Goal: Information Seeking & Learning: Learn about a topic

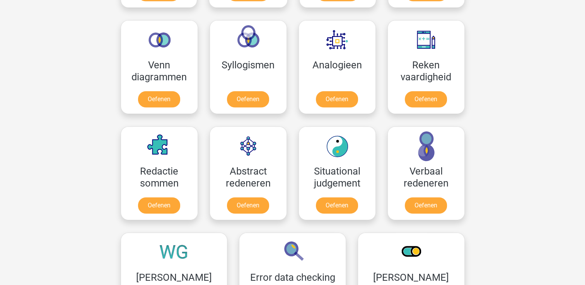
scroll to position [459, 0]
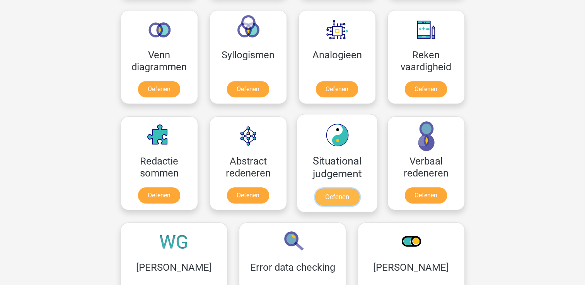
click at [334, 197] on link "Oefenen" at bounding box center [337, 197] width 44 height 17
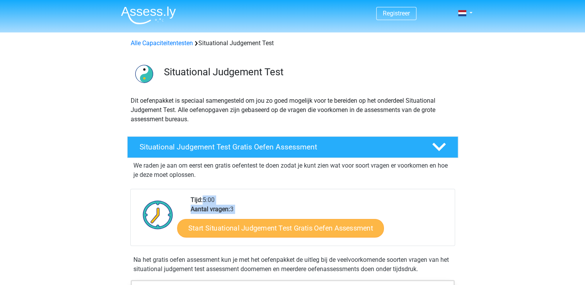
drag, startPoint x: 0, startPoint y: 0, endPoint x: 325, endPoint y: 225, distance: 395.5
click at [325, 225] on div "Tijd: 5:00 Aantal vragen: 3 Start Situational Judgement Test Gratis Oefen Asses…" at bounding box center [320, 221] width 270 height 50
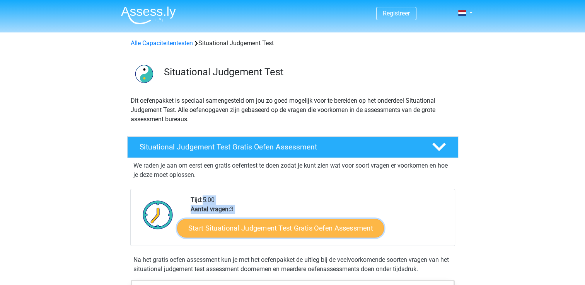
drag, startPoint x: 325, startPoint y: 225, endPoint x: 292, endPoint y: 232, distance: 33.7
click at [292, 232] on link "Start Situational Judgement Test Gratis Oefen Assessment" at bounding box center [280, 228] width 207 height 19
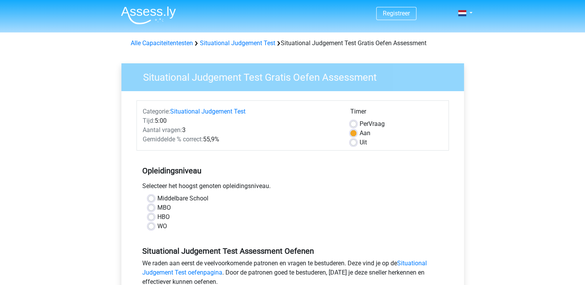
click at [166, 216] on label "HBO" at bounding box center [163, 217] width 12 height 9
click at [154, 216] on input "HBO" at bounding box center [151, 217] width 6 height 8
radio input "true"
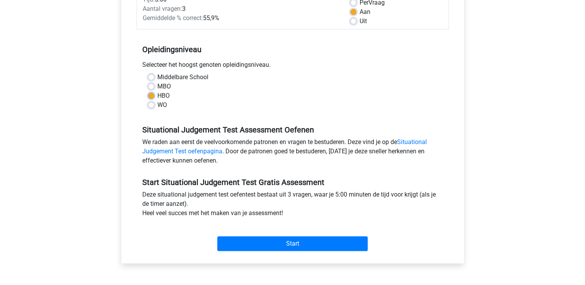
scroll to position [138, 0]
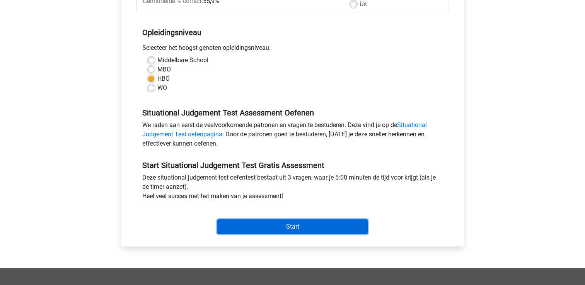
click at [326, 222] on input "Start" at bounding box center [292, 227] width 150 height 15
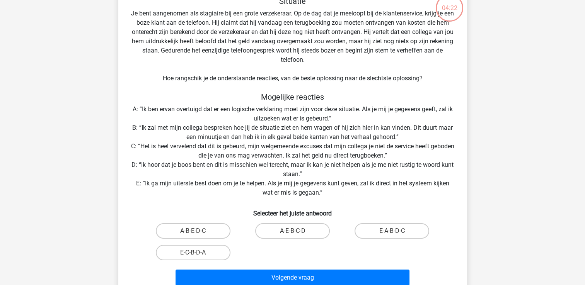
scroll to position [57, 0]
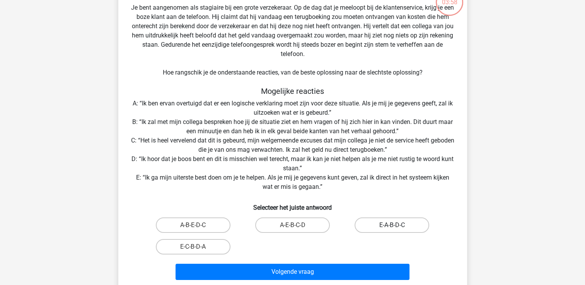
click at [383, 225] on label "E-A-B-D-C" at bounding box center [392, 225] width 75 height 15
click at [392, 225] on input "E-A-B-D-C" at bounding box center [394, 227] width 5 height 5
radio input "true"
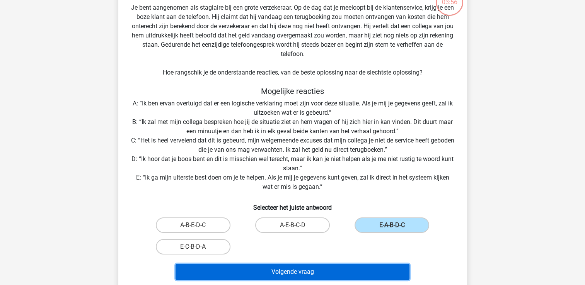
click at [352, 272] on button "Volgende vraag" at bounding box center [293, 272] width 234 height 16
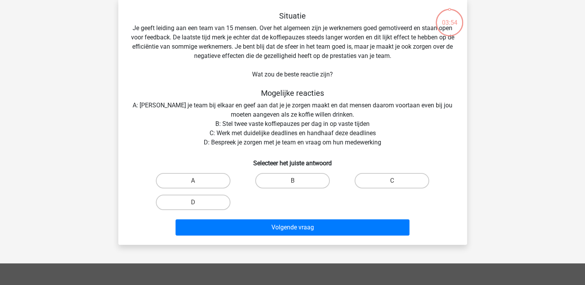
scroll to position [36, 0]
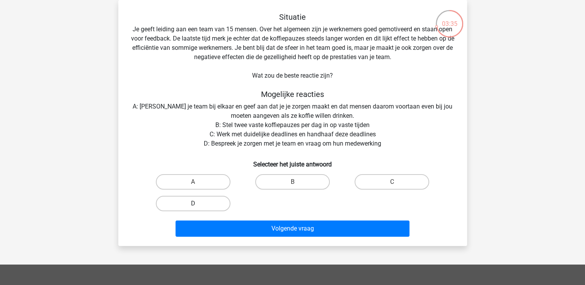
click at [189, 197] on label "D" at bounding box center [193, 203] width 75 height 15
click at [193, 204] on input "D" at bounding box center [195, 206] width 5 height 5
radio input "true"
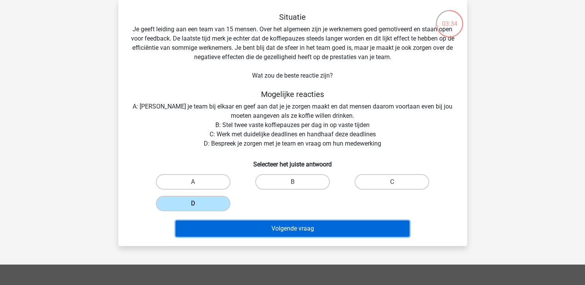
click at [269, 229] on button "Volgende vraag" at bounding box center [293, 229] width 234 height 16
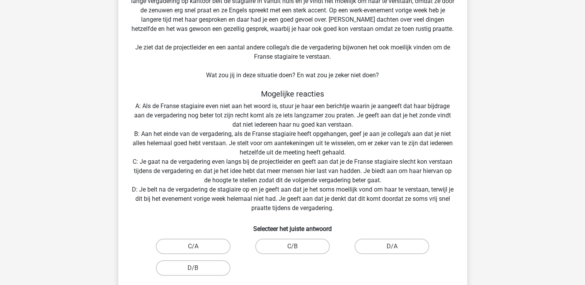
scroll to position [79, 0]
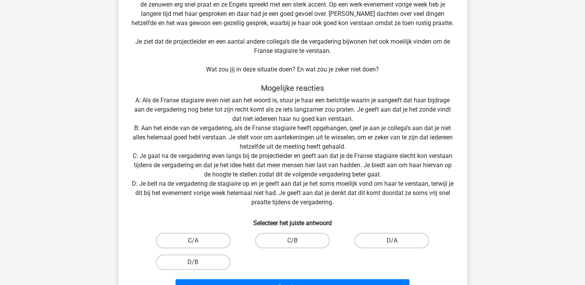
click at [206, 250] on div "C/A" at bounding box center [192, 241] width 99 height 22
click at [203, 261] on label "D/B" at bounding box center [193, 262] width 75 height 15
click at [198, 263] on input "D/B" at bounding box center [195, 265] width 5 height 5
radio input "true"
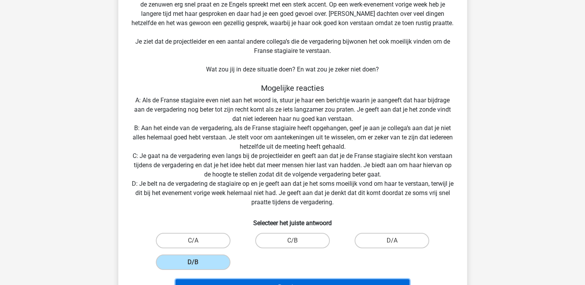
click at [231, 285] on html "Registreer Nederlands English" at bounding box center [292, 224] width 585 height 607
click at [230, 283] on button "Resultaten" at bounding box center [293, 288] width 234 height 16
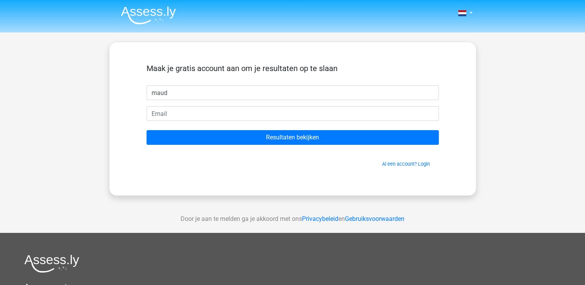
type input "maud"
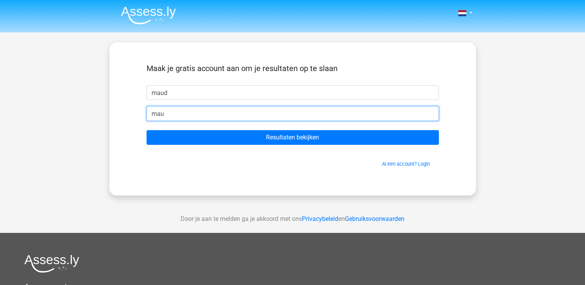
type input "[EMAIL_ADDRESS][DOMAIN_NAME]"
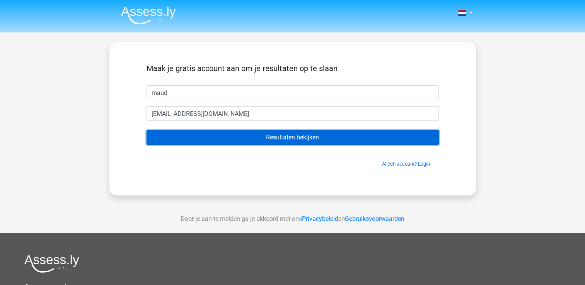
click at [311, 138] on input "Resultaten bekijken" at bounding box center [293, 137] width 292 height 15
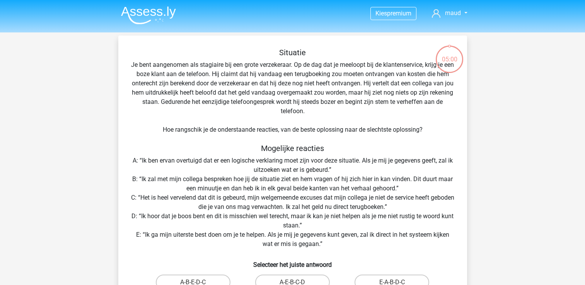
scroll to position [79, 0]
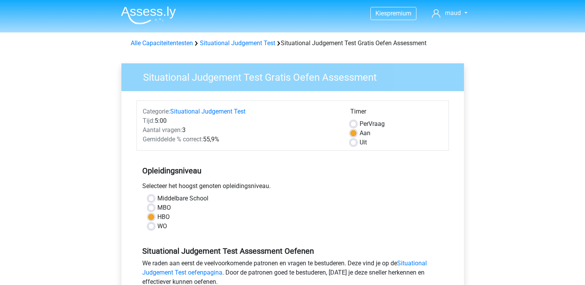
scroll to position [138, 0]
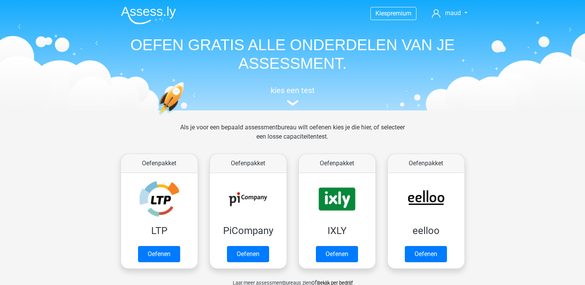
scroll to position [459, 0]
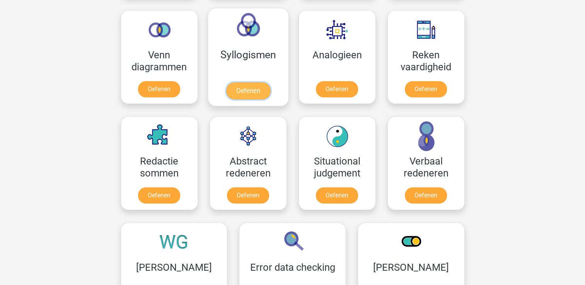
click at [253, 90] on link "Oefenen" at bounding box center [248, 90] width 44 height 17
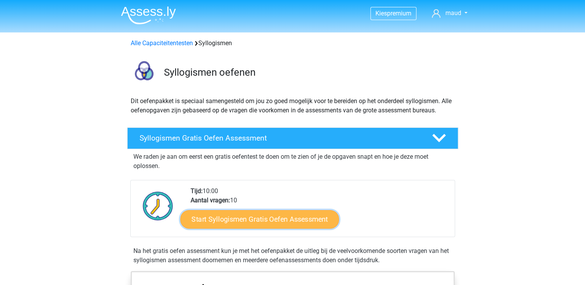
click at [250, 219] on link "Start Syllogismen Gratis Oefen Assessment" at bounding box center [259, 219] width 159 height 19
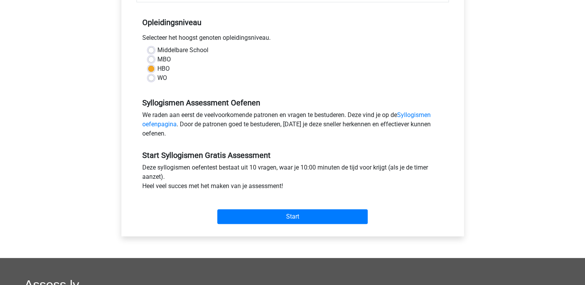
scroll to position [160, 0]
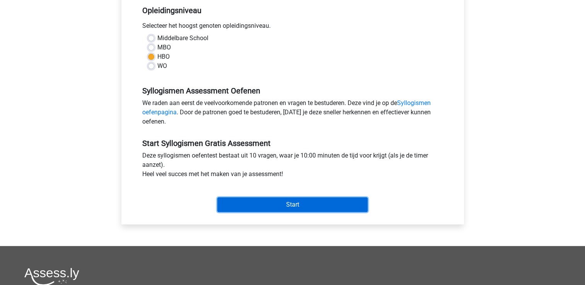
click at [287, 204] on input "Start" at bounding box center [292, 205] width 150 height 15
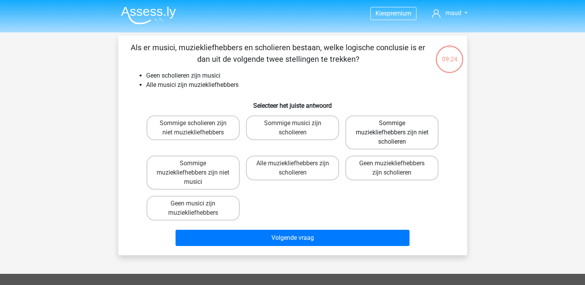
click at [408, 138] on label "Sommige muziekliefhebbers zijn niet scholieren" at bounding box center [391, 133] width 93 height 34
click at [397, 128] on input "Sommige muziekliefhebbers zijn niet scholieren" at bounding box center [394, 125] width 5 height 5
radio input "true"
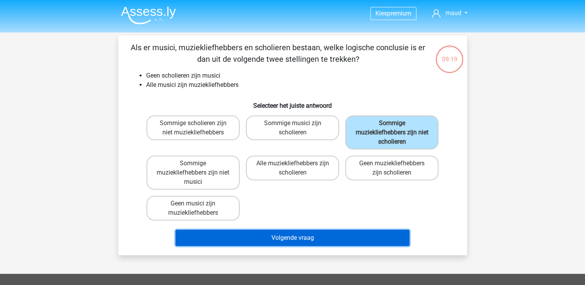
click at [295, 233] on button "Volgende vraag" at bounding box center [293, 238] width 234 height 16
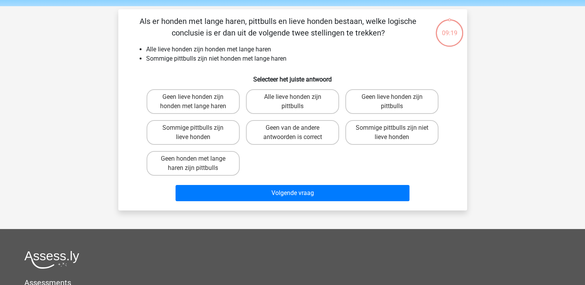
scroll to position [36, 0]
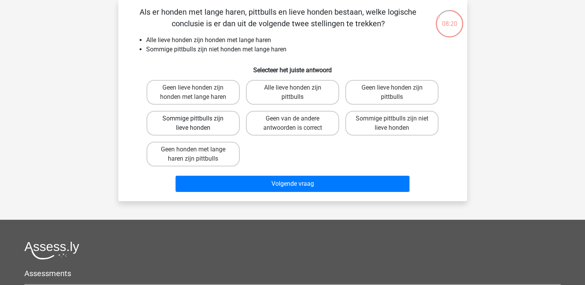
click at [207, 120] on label "Sommige pittbulls zijn lieve honden" at bounding box center [193, 123] width 93 height 25
click at [198, 120] on input "Sommige pittbulls zijn lieve honden" at bounding box center [195, 121] width 5 height 5
radio input "true"
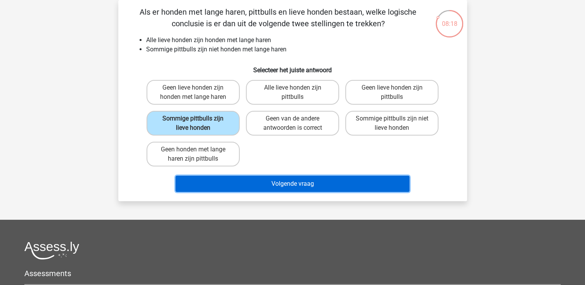
click at [257, 177] on button "Volgende vraag" at bounding box center [293, 184] width 234 height 16
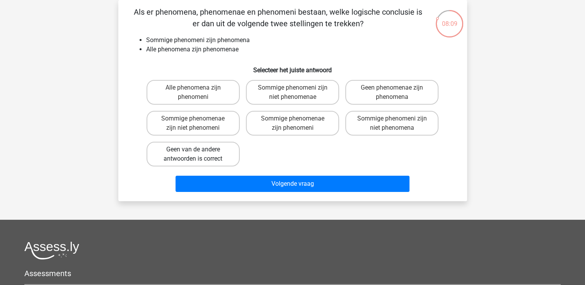
click at [188, 154] on label "Geen van de andere antwoorden is correct" at bounding box center [193, 154] width 93 height 25
click at [193, 154] on input "Geen van de andere antwoorden is correct" at bounding box center [195, 152] width 5 height 5
radio input "true"
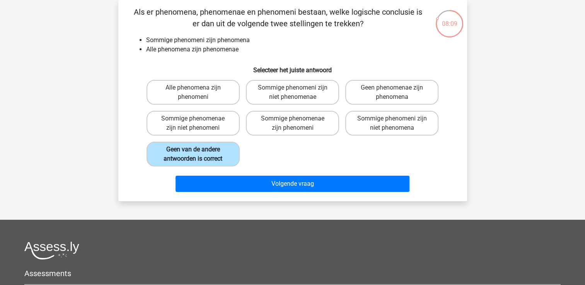
click at [188, 154] on label "Geen van de andere antwoorden is correct" at bounding box center [193, 154] width 93 height 25
click at [193, 154] on input "Geen van de andere antwoorden is correct" at bounding box center [195, 152] width 5 height 5
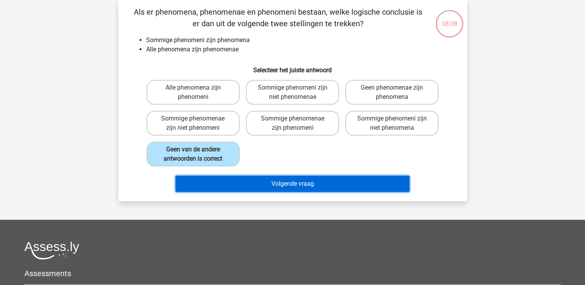
click at [233, 183] on button "Volgende vraag" at bounding box center [293, 184] width 234 height 16
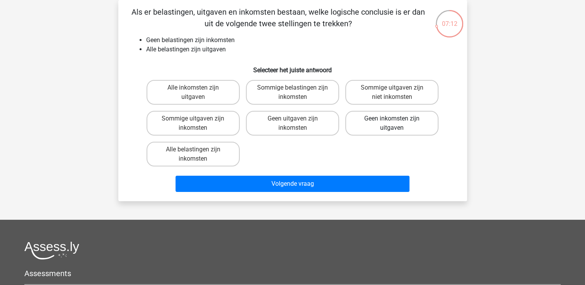
click at [369, 126] on label "Geen inkomsten zijn uitgaven" at bounding box center [391, 123] width 93 height 25
click at [392, 124] on input "Geen inkomsten zijn uitgaven" at bounding box center [394, 121] width 5 height 5
radio input "true"
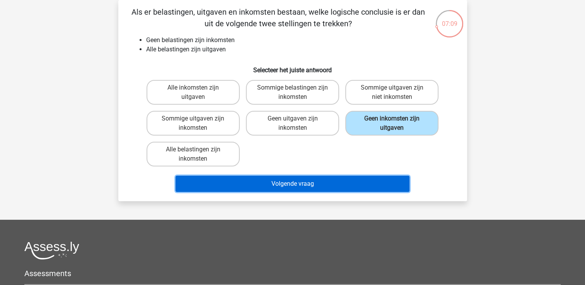
click at [350, 176] on button "Volgende vraag" at bounding box center [293, 184] width 234 height 16
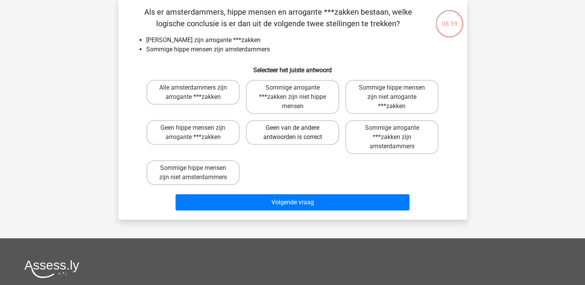
click at [314, 143] on label "Geen van de andere antwoorden is correct" at bounding box center [292, 132] width 93 height 25
click at [297, 133] on input "Geen van de andere antwoorden is correct" at bounding box center [294, 130] width 5 height 5
radio input "true"
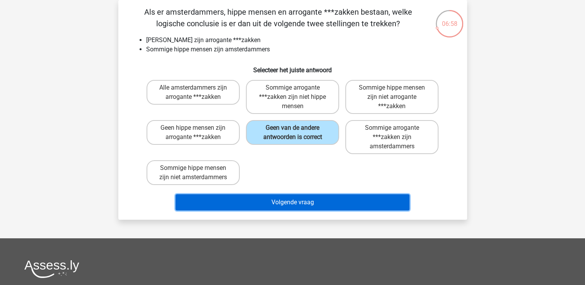
click at [314, 203] on button "Volgende vraag" at bounding box center [293, 203] width 234 height 16
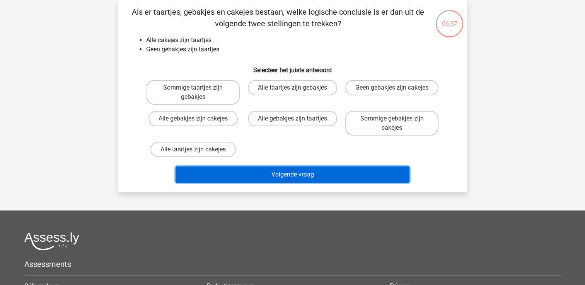
click at [307, 179] on button "Volgende vraag" at bounding box center [293, 175] width 234 height 16
click at [304, 175] on button "Volgende vraag" at bounding box center [293, 175] width 234 height 16
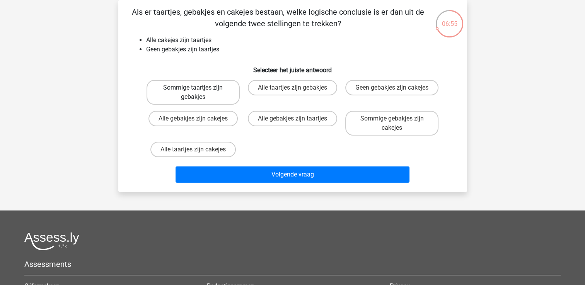
click at [181, 90] on label "Sommige taartjes zijn gebakjes" at bounding box center [193, 92] width 93 height 25
click at [193, 90] on input "Sommige taartjes zijn gebakjes" at bounding box center [195, 90] width 5 height 5
radio input "true"
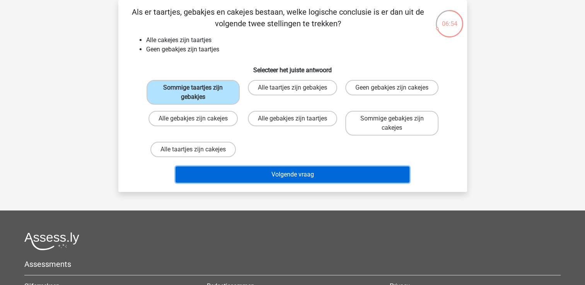
click at [313, 172] on button "Volgende vraag" at bounding box center [293, 175] width 234 height 16
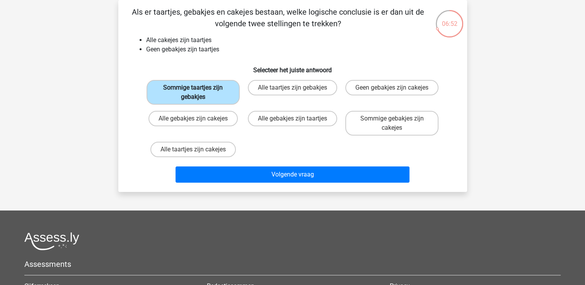
click at [212, 90] on label "Sommige taartjes zijn gebakjes" at bounding box center [193, 92] width 93 height 25
click at [198, 90] on input "Sommige taartjes zijn gebakjes" at bounding box center [195, 90] width 5 height 5
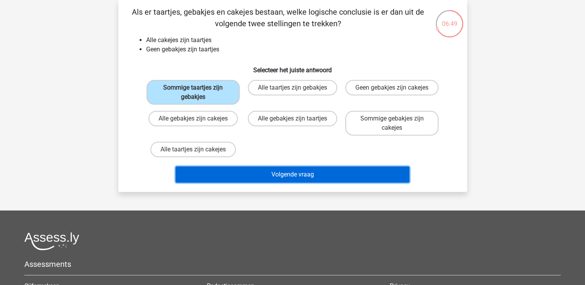
click at [264, 167] on button "Volgende vraag" at bounding box center [293, 175] width 234 height 16
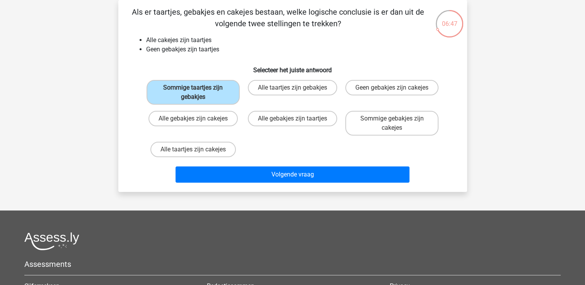
click at [190, 108] on div "Alle gebakjes zijn cakejes" at bounding box center [192, 123] width 99 height 31
click at [188, 116] on label "Alle gebakjes zijn cakejes" at bounding box center [192, 118] width 89 height 15
click at [193, 119] on input "Alle gebakjes zijn cakejes" at bounding box center [195, 121] width 5 height 5
radio input "true"
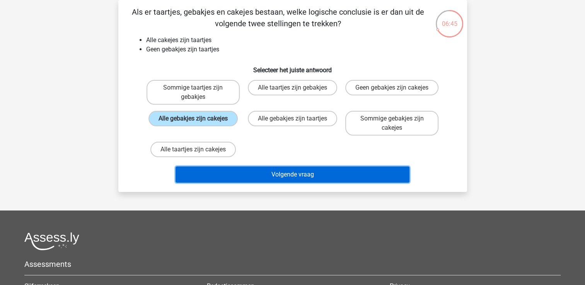
click at [285, 168] on button "Volgende vraag" at bounding box center [293, 175] width 234 height 16
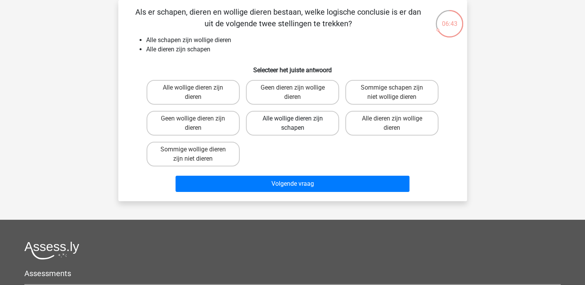
click at [287, 125] on label "Alle wollige dieren zijn schapen" at bounding box center [292, 123] width 93 height 25
click at [292, 124] on input "Alle wollige dieren zijn schapen" at bounding box center [294, 121] width 5 height 5
radio input "true"
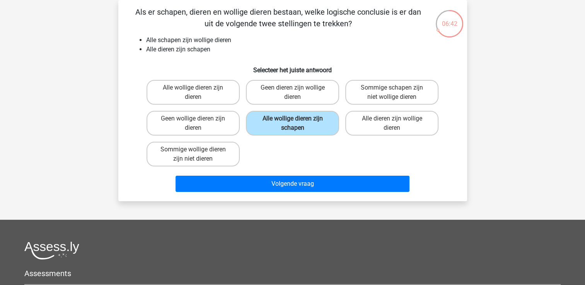
click at [287, 155] on div "Alle wollige dieren zijn dieren Geen dieren zijn wollige dieren Sommige schapen…" at bounding box center [292, 123] width 299 height 93
click at [285, 174] on div "Volgende vraag" at bounding box center [293, 183] width 324 height 26
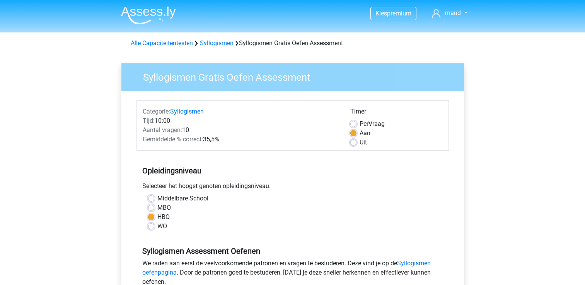
scroll to position [160, 0]
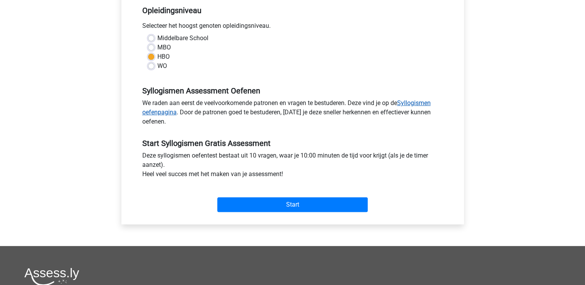
click at [408, 101] on link "Syllogismen oefenpagina" at bounding box center [286, 107] width 288 height 17
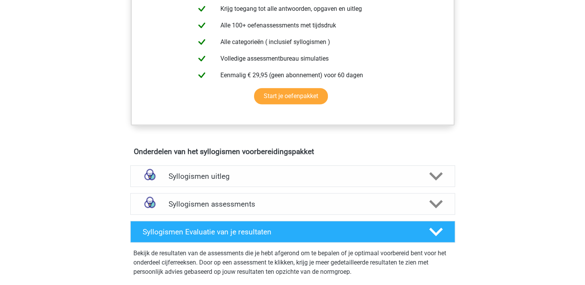
scroll to position [309, 0]
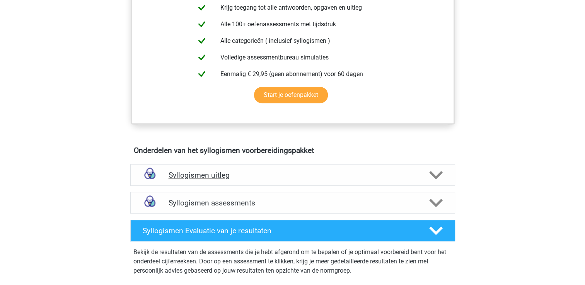
click at [435, 179] on icon at bounding box center [436, 176] width 14 height 14
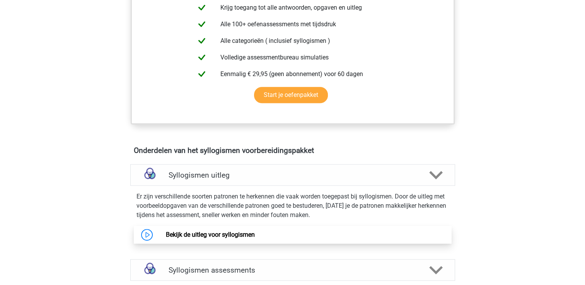
click at [243, 235] on link "Bekijk de uitleg voor syllogismen" at bounding box center [210, 234] width 89 height 7
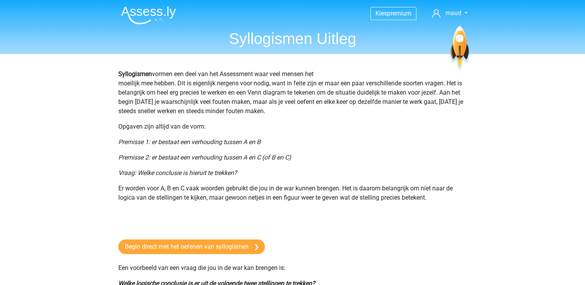
scroll to position [226, 0]
